Goal: Navigation & Orientation: Find specific page/section

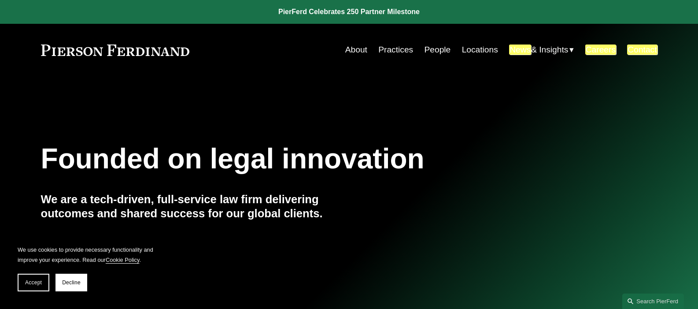
scroll to position [1636, 0]
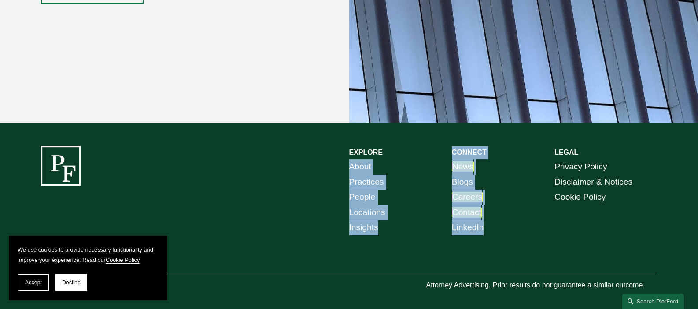
drag, startPoint x: 448, startPoint y: 144, endPoint x: 505, endPoint y: 239, distance: 110.3
click at [505, 239] on div "EXPLORE CONNECT About Practices People Locations Insights News Blogs Careers Co…" at bounding box center [349, 219] width 698 height 146
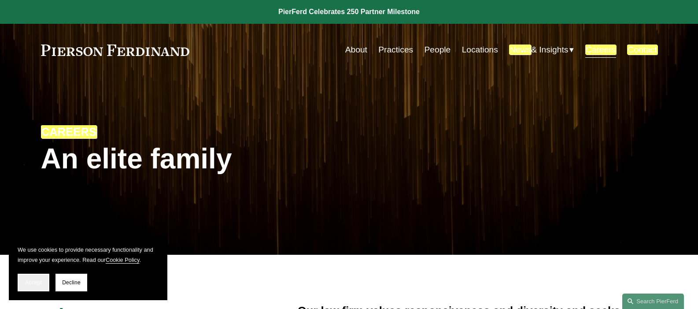
click at [35, 287] on button "Accept" at bounding box center [34, 283] width 32 height 18
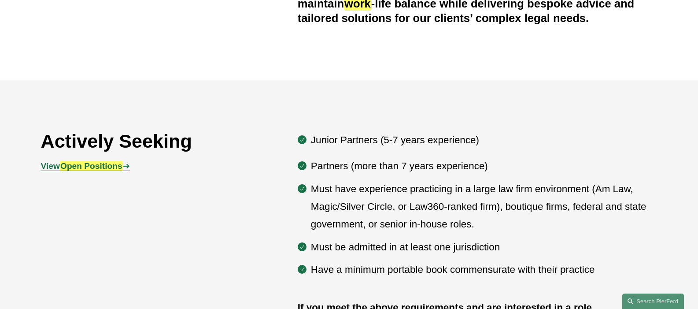
scroll to position [476, 0]
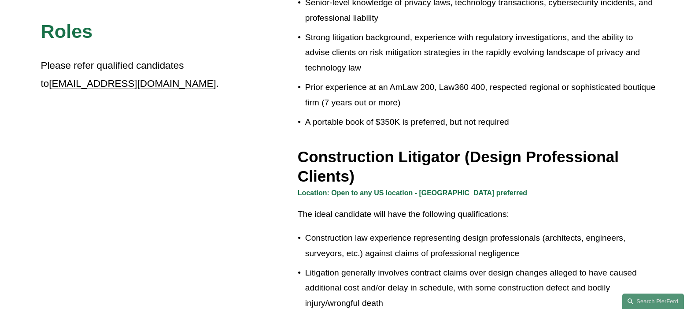
scroll to position [996, 0]
